Goal: Task Accomplishment & Management: Manage account settings

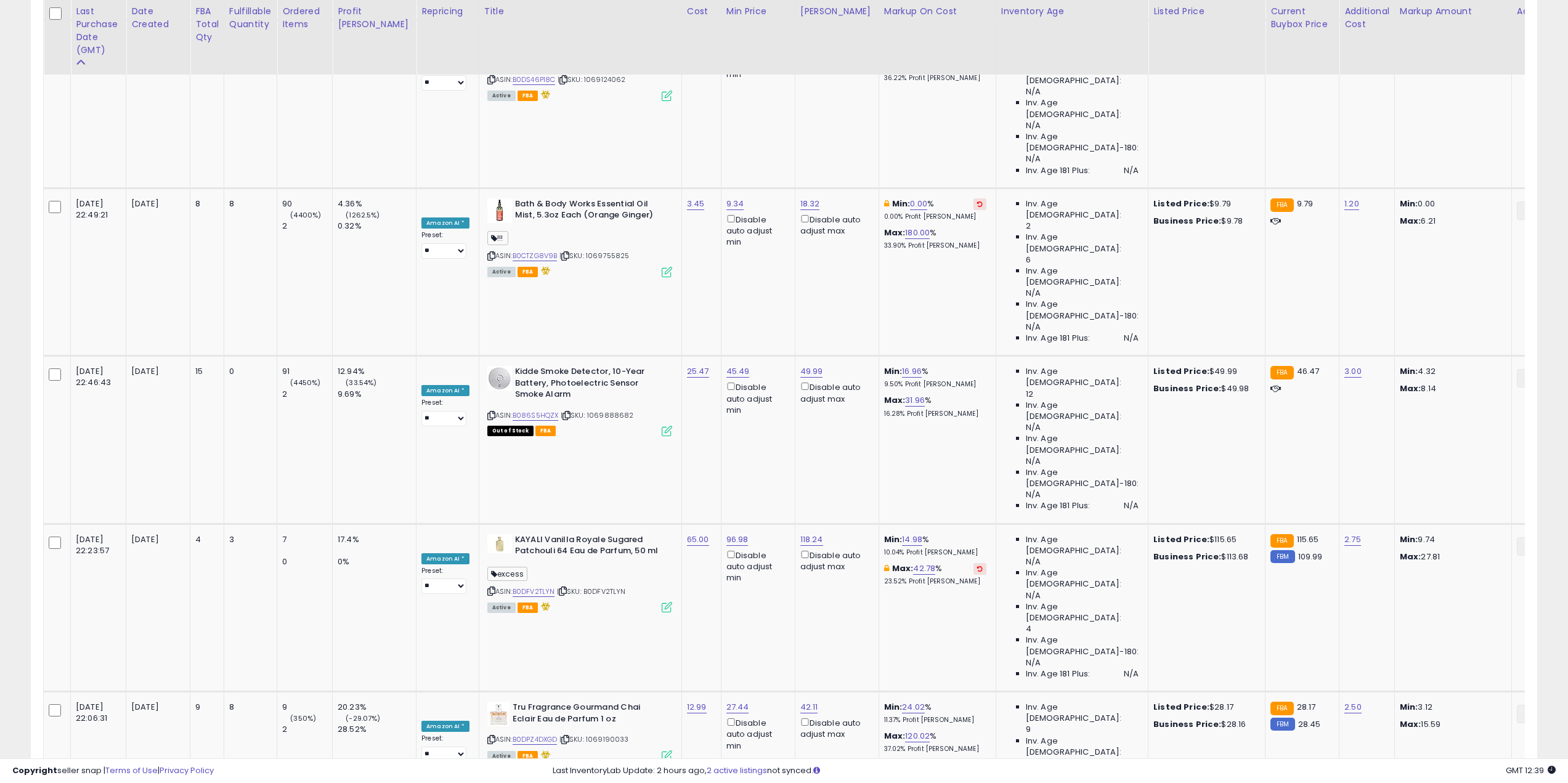
scroll to position [2105, 0]
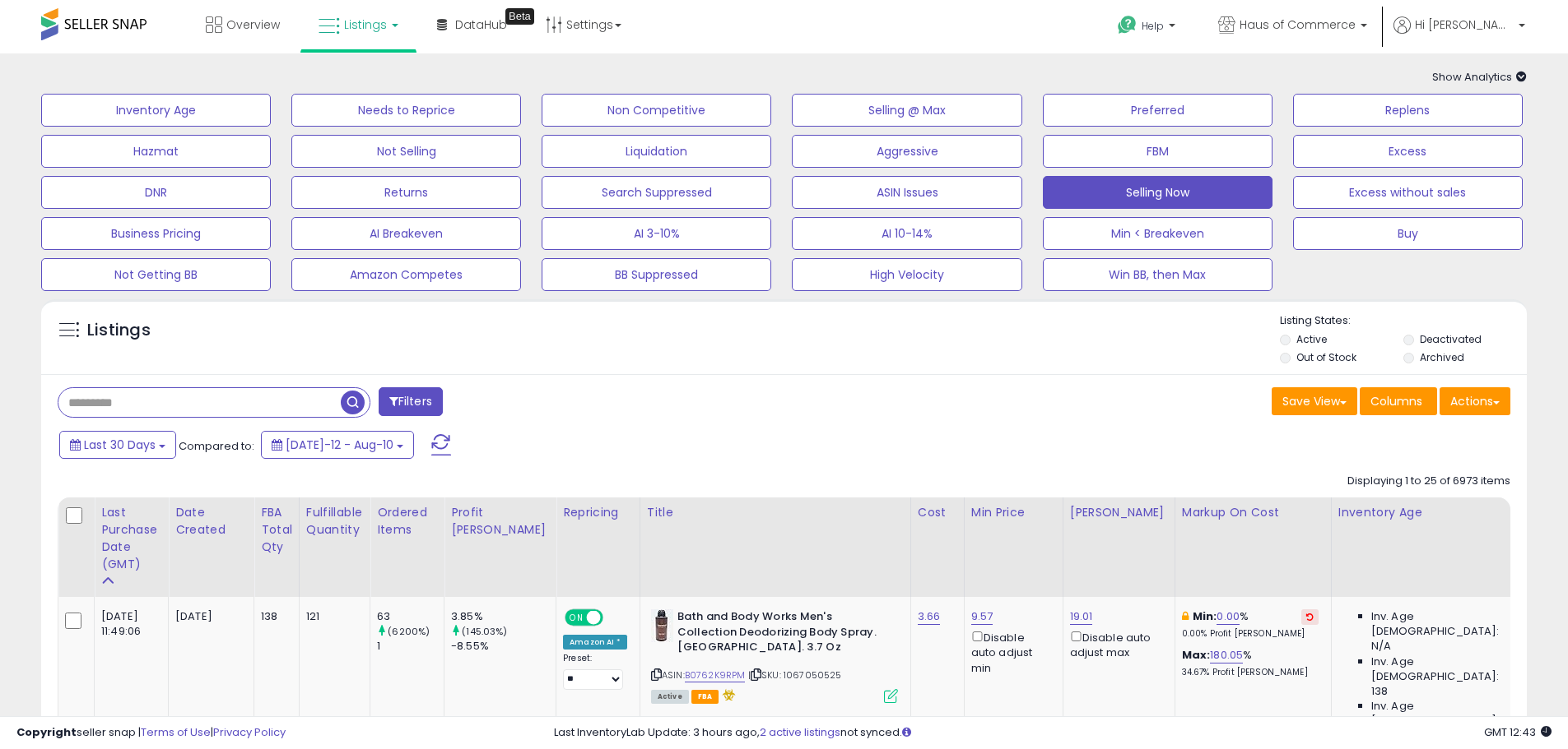
click at [154, 415] on input "text" at bounding box center [199, 403] width 282 height 28
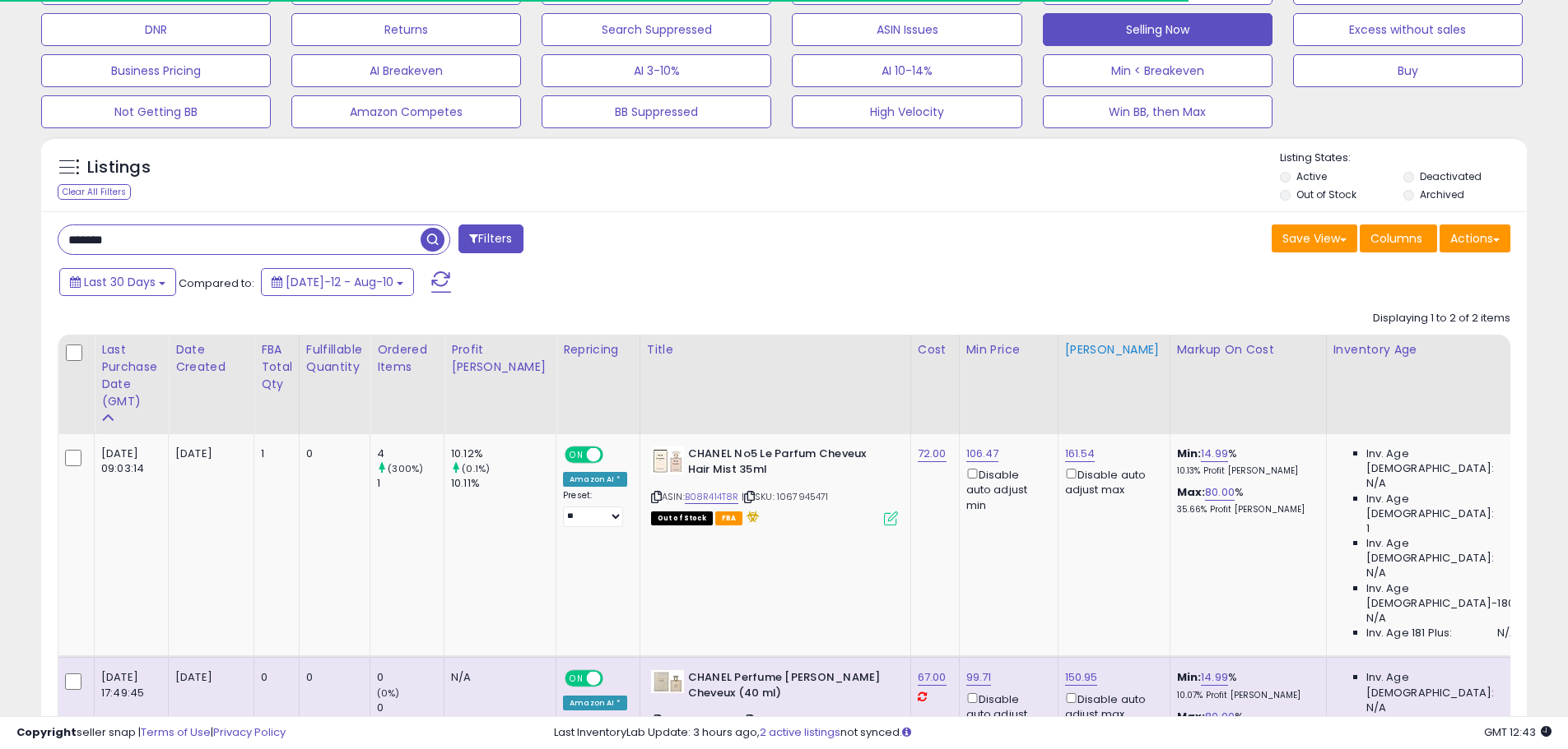
scroll to position [164, 0]
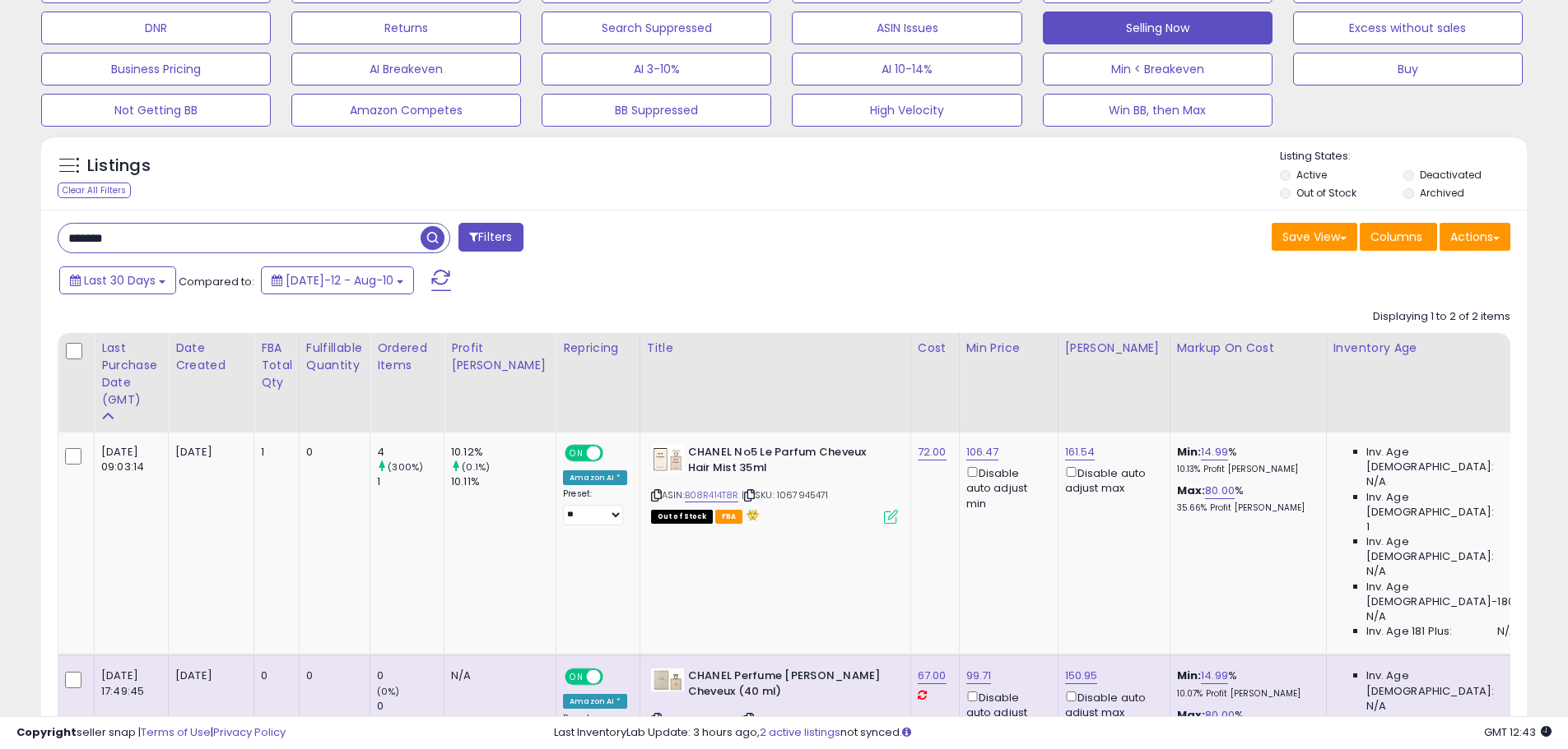
click at [78, 233] on input "*******" at bounding box center [239, 238] width 362 height 28
type input "*"
type input "*********"
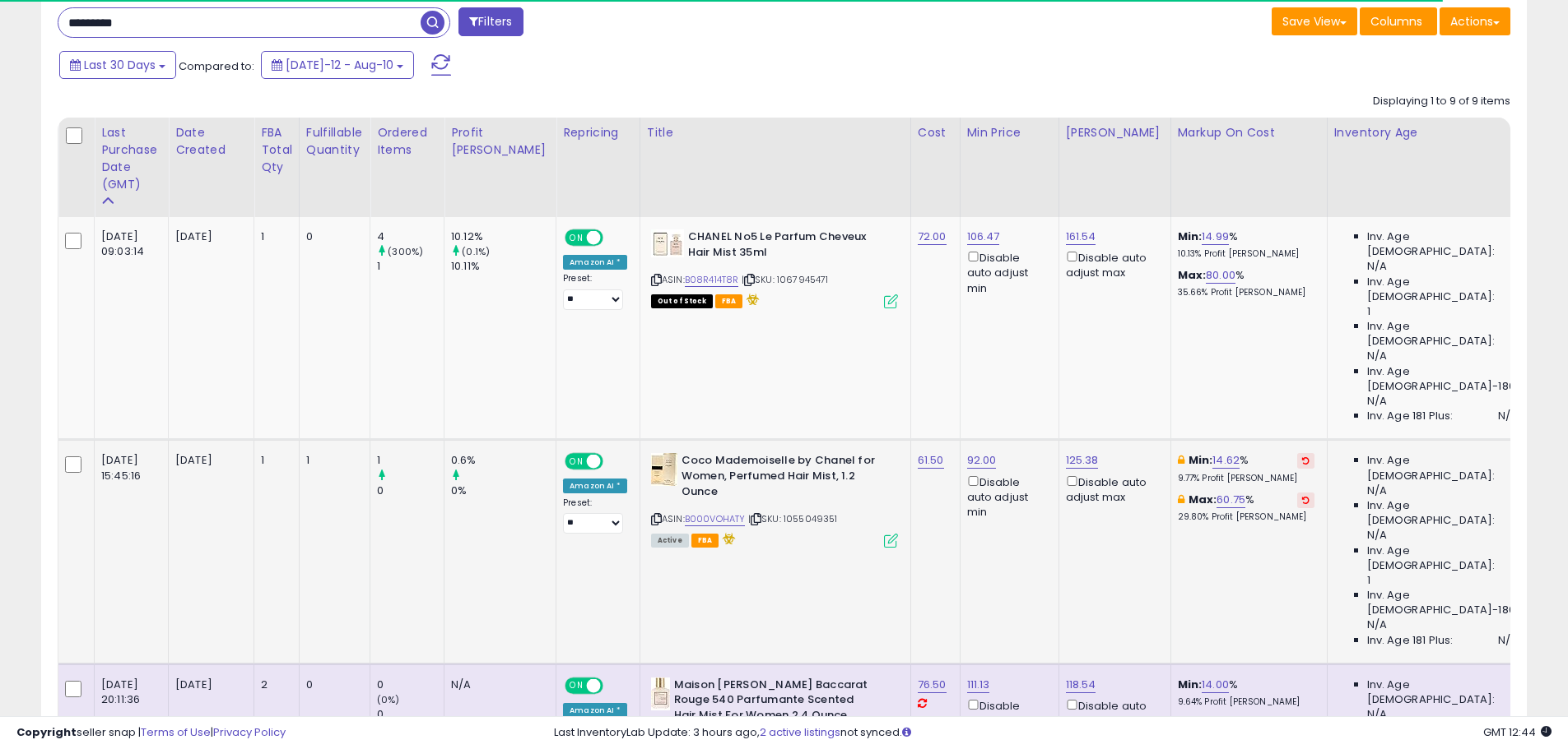
scroll to position [411, 0]
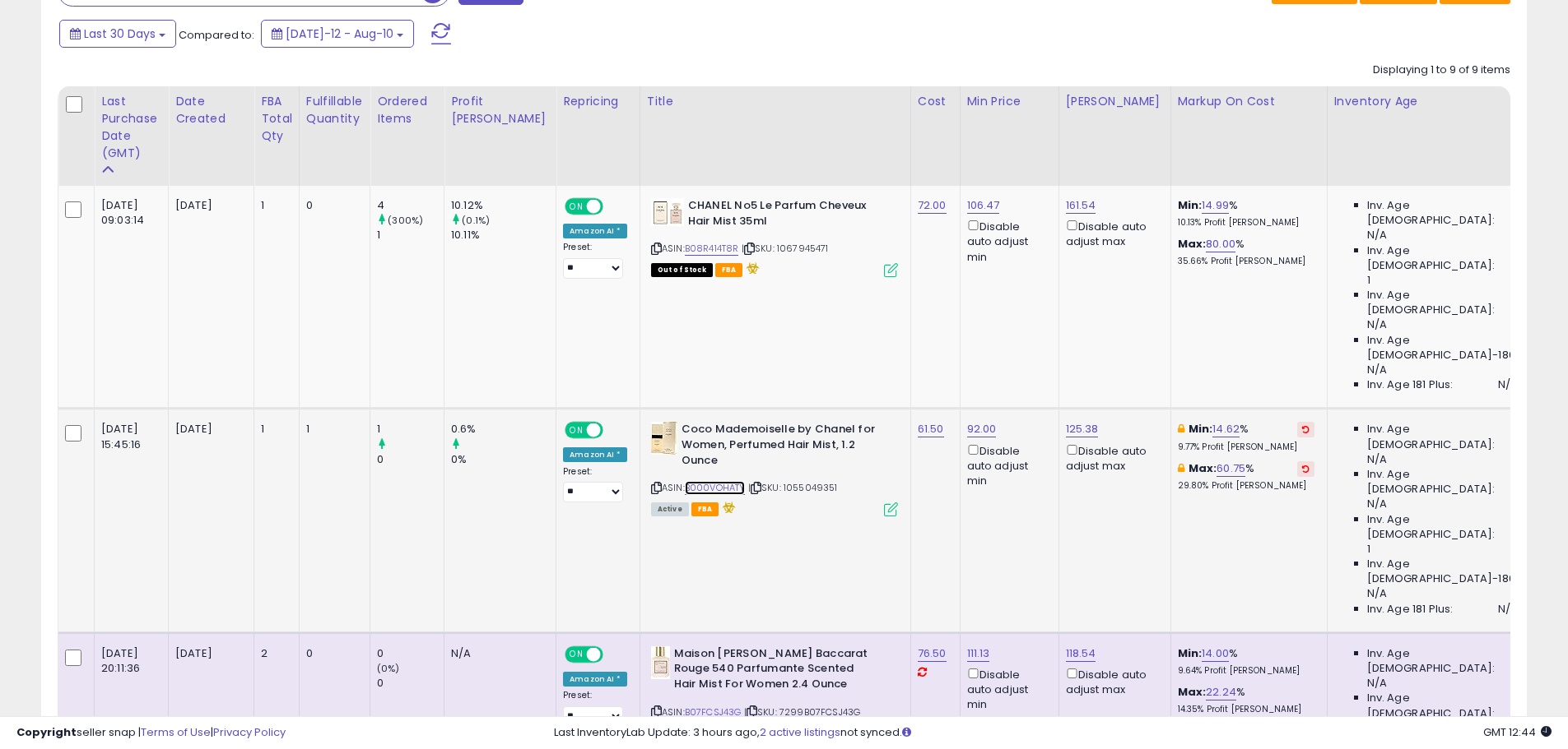
click at [690, 481] on link "B000VOHATY" at bounding box center [715, 488] width 61 height 14
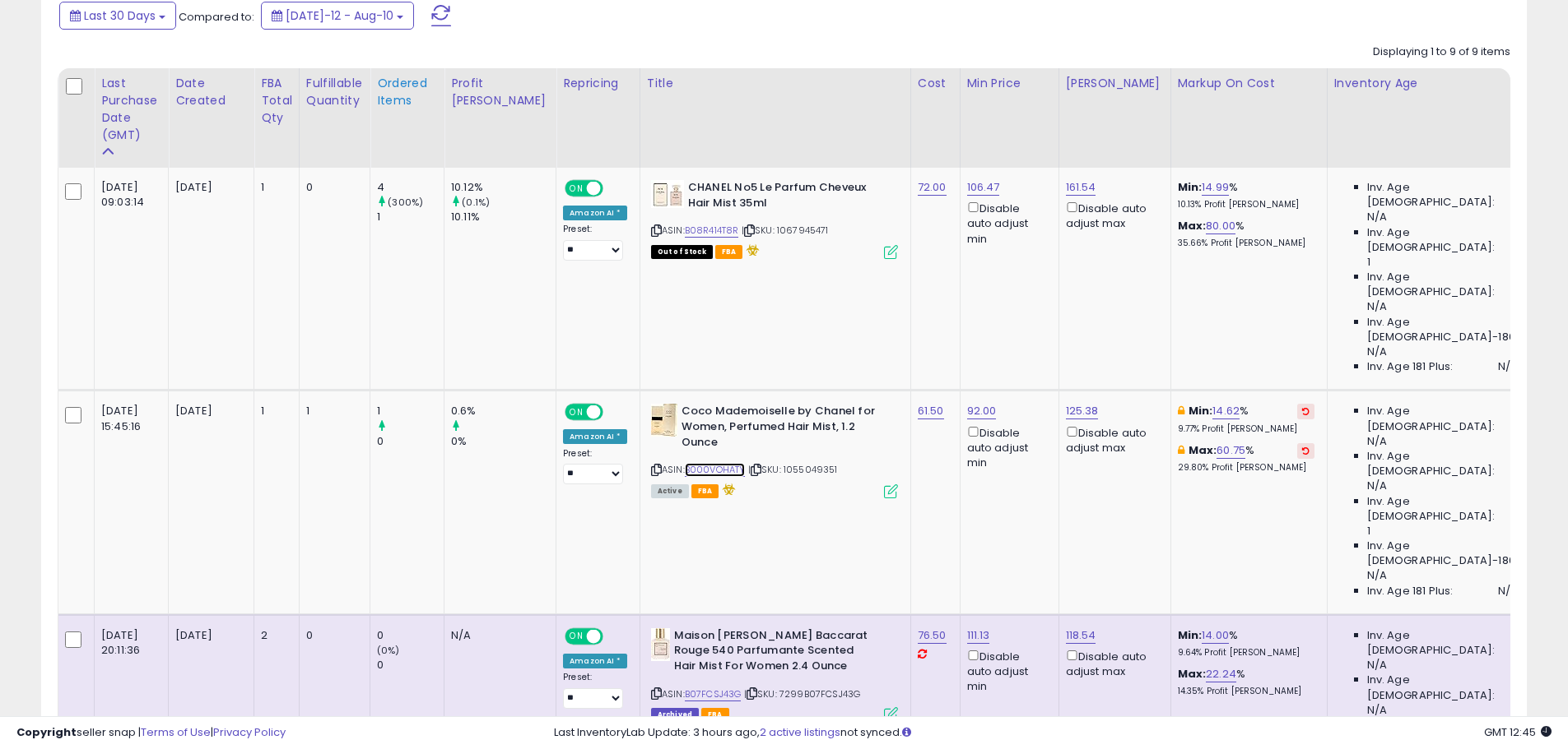
scroll to position [101, 0]
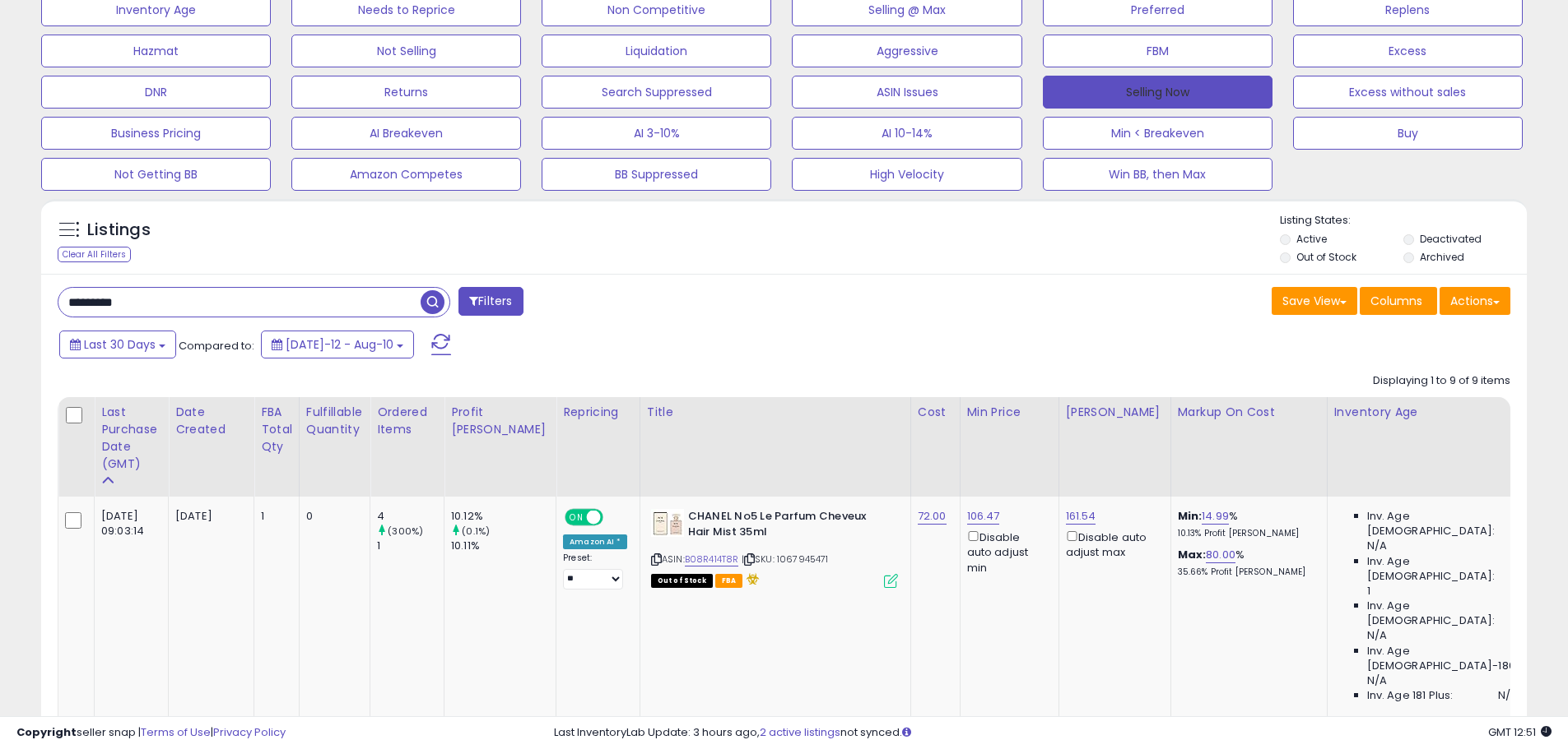
click at [1205, 92] on button "Selling Now" at bounding box center [1158, 92] width 230 height 33
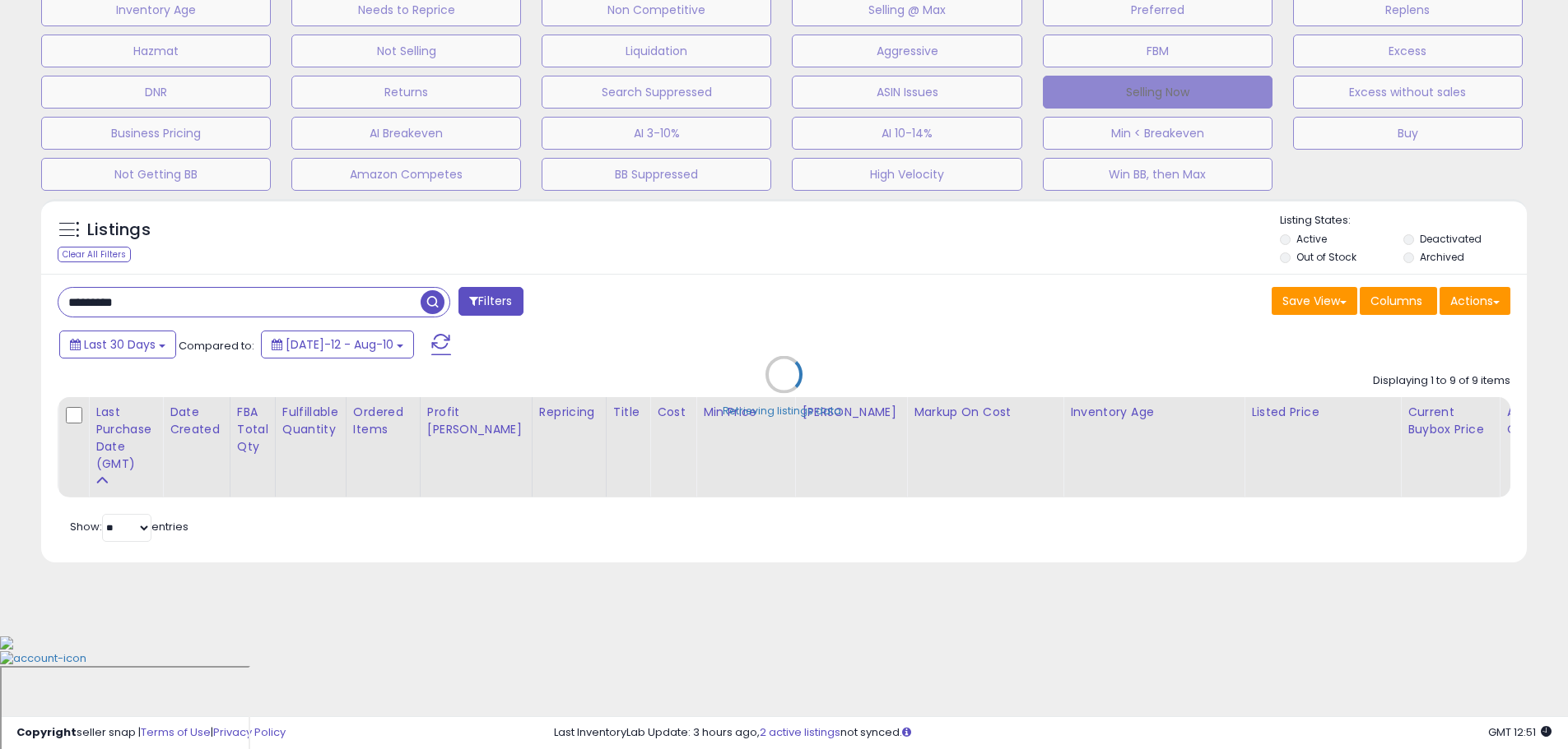
scroll to position [0, 0]
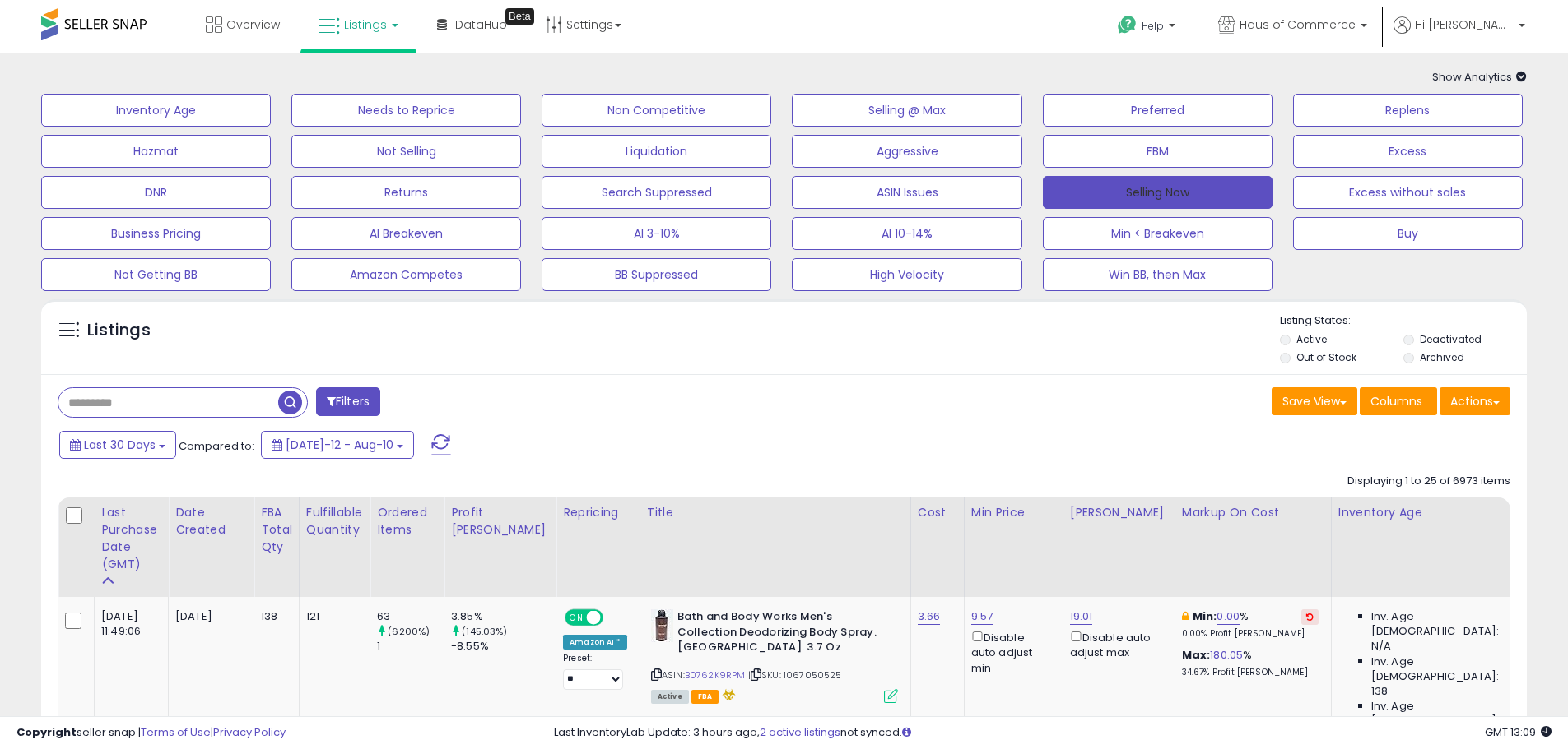
click at [1169, 195] on button "Selling Now" at bounding box center [1158, 192] width 230 height 33
